Goal: Information Seeking & Learning: Learn about a topic

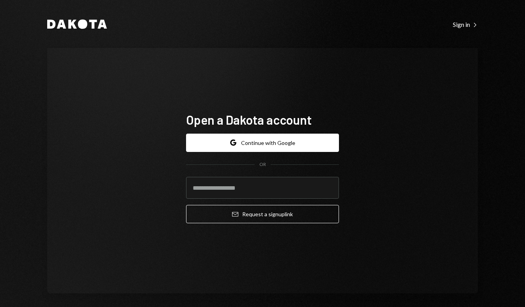
click at [75, 21] on icon "Dakota" at bounding box center [77, 24] width 60 height 9
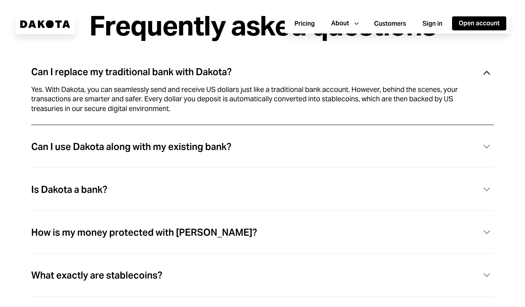
scroll to position [2139, 0]
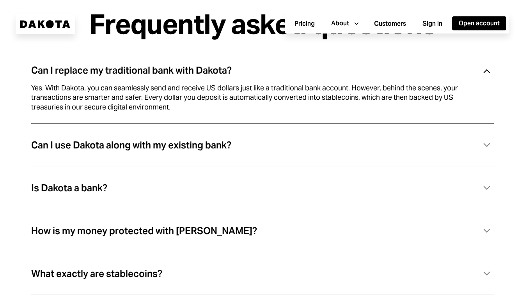
click at [83, 233] on div "How is my money protected with [PERSON_NAME]?" at bounding box center [144, 231] width 226 height 10
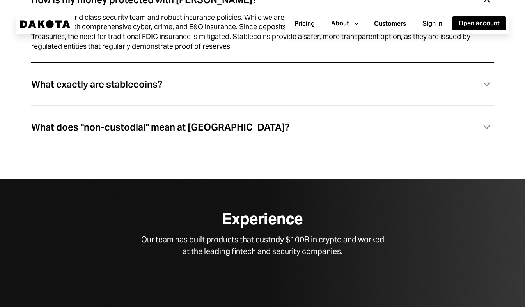
scroll to position [2340, 0]
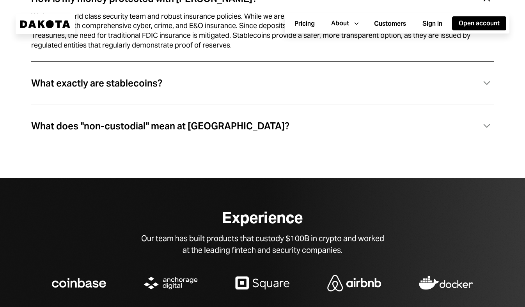
click at [139, 131] on div "What does "non-custodial" mean at [GEOGRAPHIC_DATA]?" at bounding box center [160, 126] width 258 height 10
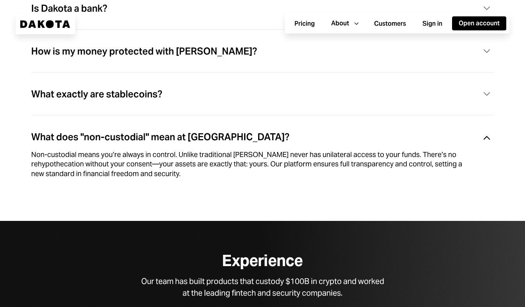
scroll to position [2284, 0]
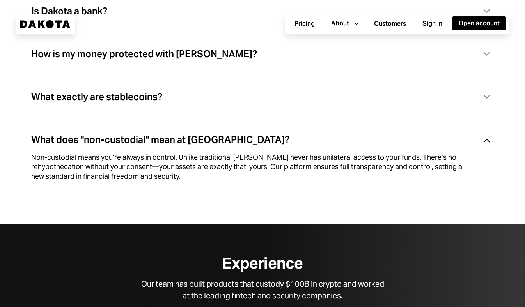
click at [132, 102] on div "What exactly are stablecoins?" at bounding box center [96, 97] width 131 height 10
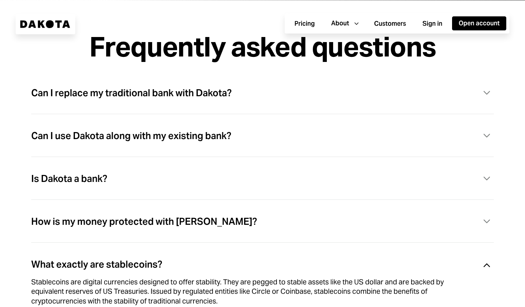
scroll to position [2116, 0]
click at [128, 99] on div "Can I replace my traditional bank with Dakota?" at bounding box center [131, 94] width 201 height 10
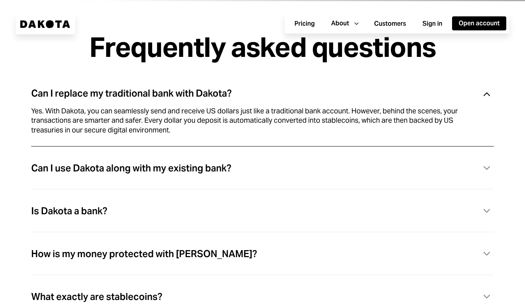
click at [115, 174] on div "Can I use Dakota along with my existing bank?" at bounding box center [131, 168] width 200 height 10
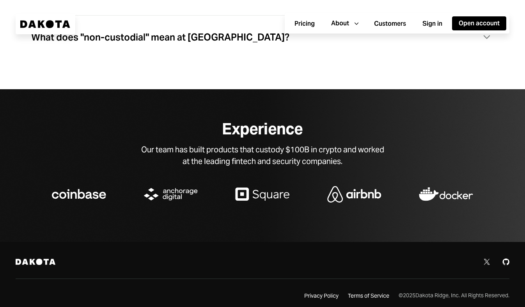
scroll to position [2440, 0]
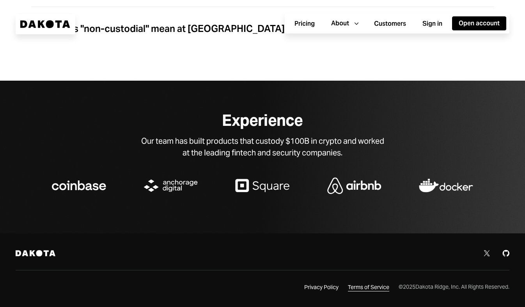
click at [357, 289] on div "Terms of Service" at bounding box center [368, 288] width 41 height 8
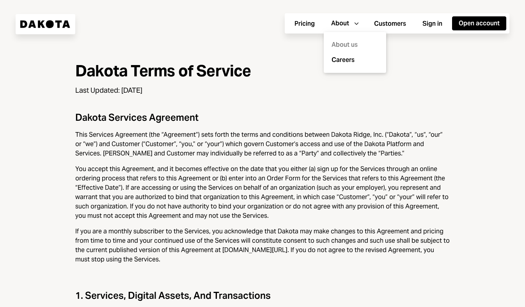
click at [346, 44] on div "About us" at bounding box center [354, 44] width 53 height 15
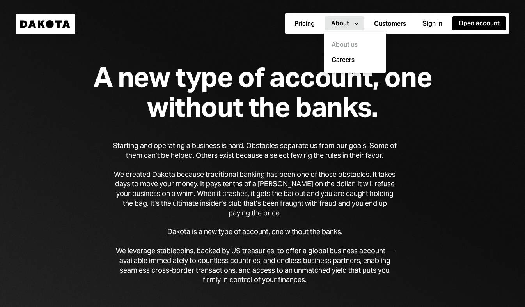
click at [415, 158] on div "A new type of account, one without the banks. Starting and operating a business…" at bounding box center [262, 158] width 525 height 316
click at [302, 23] on button "Pricing" at bounding box center [305, 24] width 34 height 14
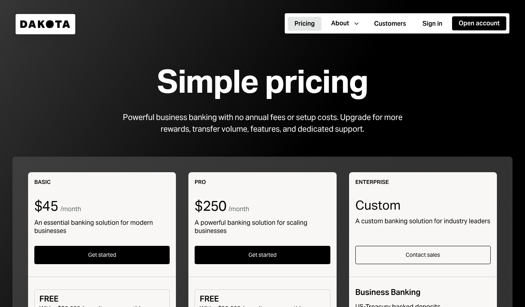
click at [61, 20] on icon at bounding box center [59, 23] width 7 height 7
